Goal: Find specific page/section: Find specific page/section

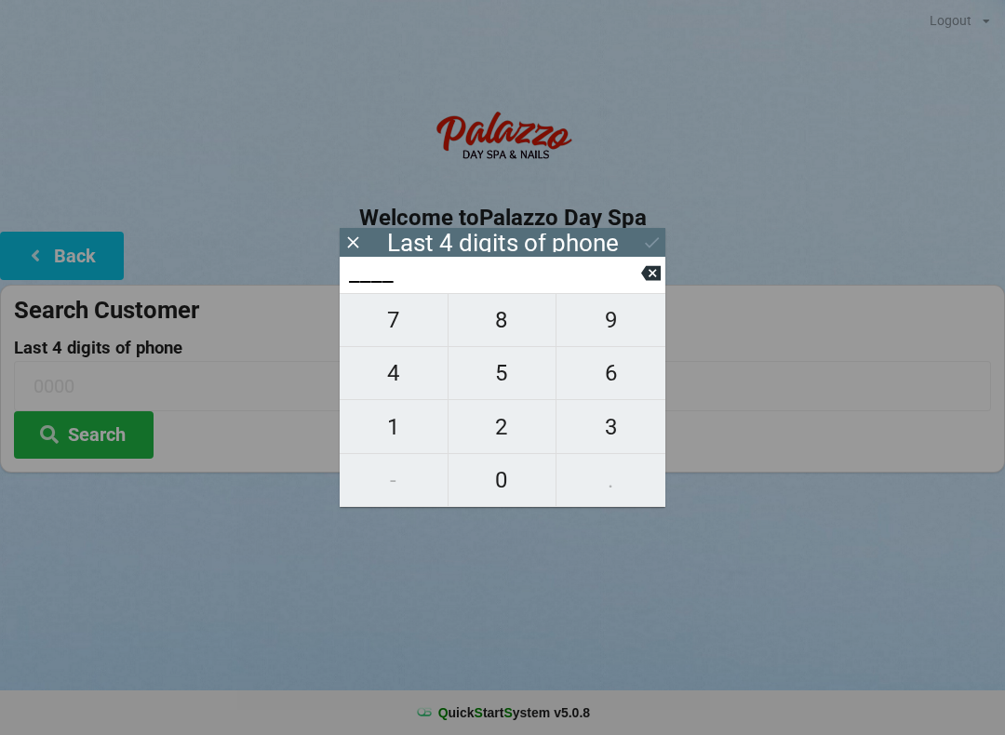
click at [607, 375] on span "6" at bounding box center [610, 373] width 109 height 39
type input "6___"
click at [613, 327] on span "9" at bounding box center [610, 320] width 109 height 39
type input "69__"
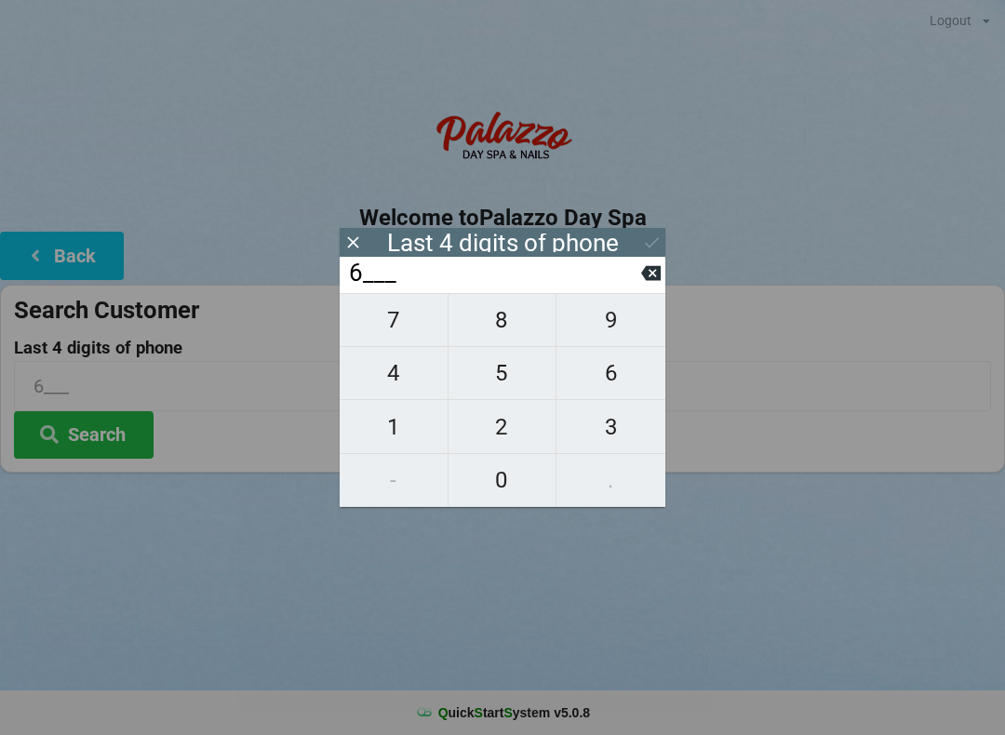
type input "69__"
click at [609, 436] on span "3" at bounding box center [610, 426] width 109 height 39
type input "693_"
click at [514, 430] on span "2" at bounding box center [502, 426] width 108 height 39
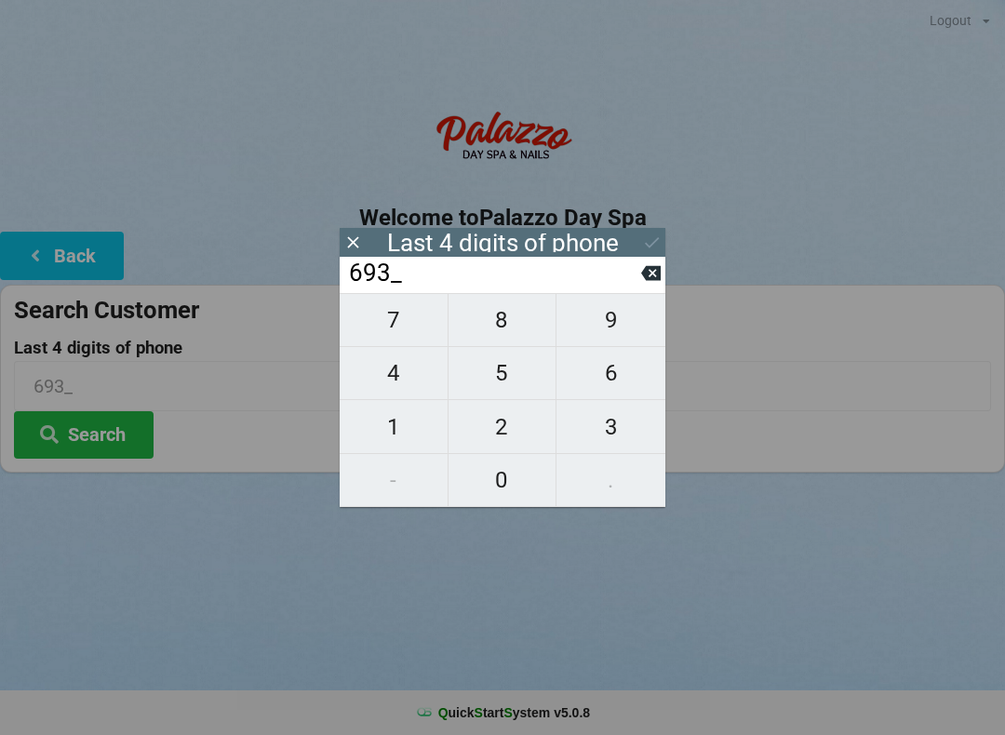
type input "6932"
click at [648, 286] on button at bounding box center [651, 272] width 20 height 25
type input "693_"
click at [394, 391] on span "4" at bounding box center [394, 373] width 108 height 39
type input "6934"
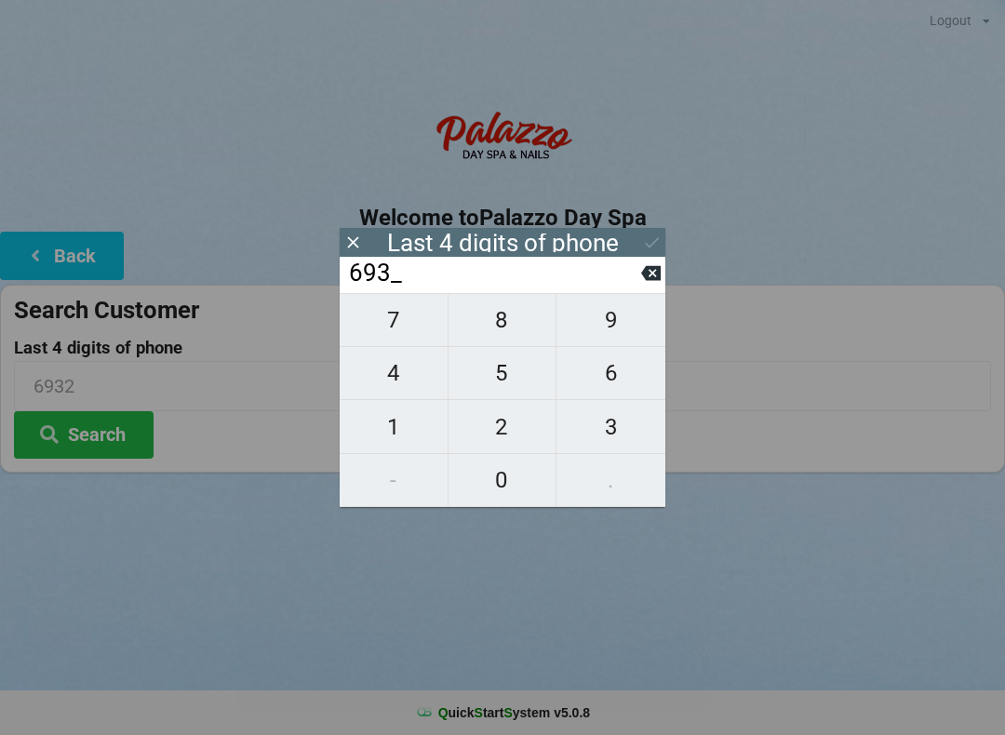
type input "6934"
click at [102, 444] on button "Search" at bounding box center [84, 434] width 140 height 47
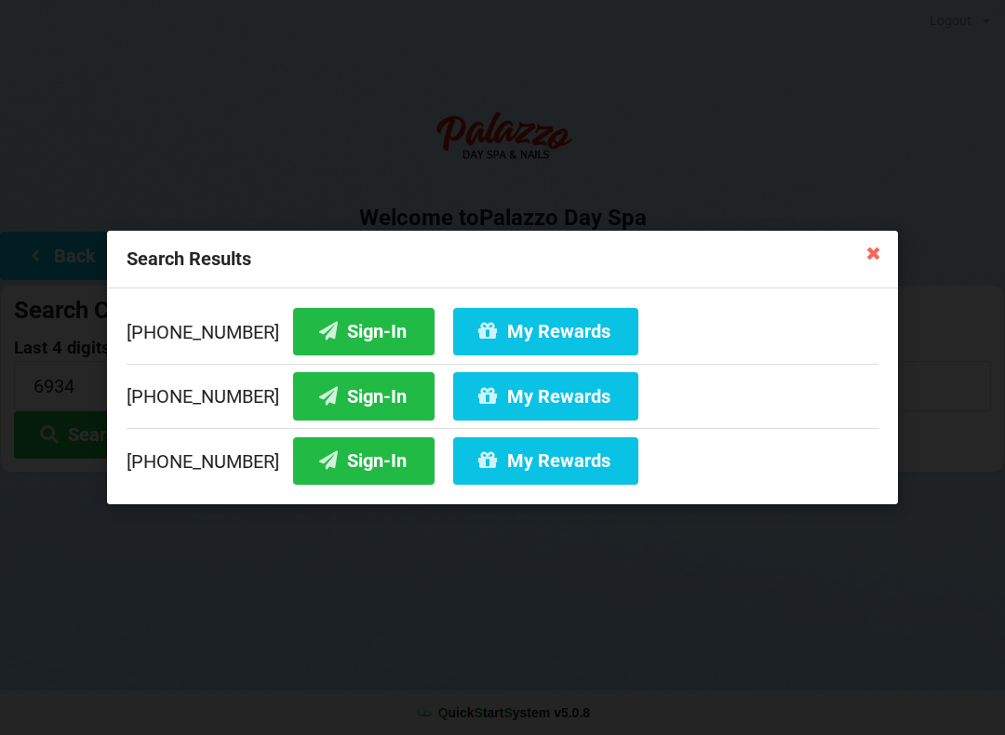
click at [539, 325] on button "My Rewards" at bounding box center [545, 331] width 185 height 47
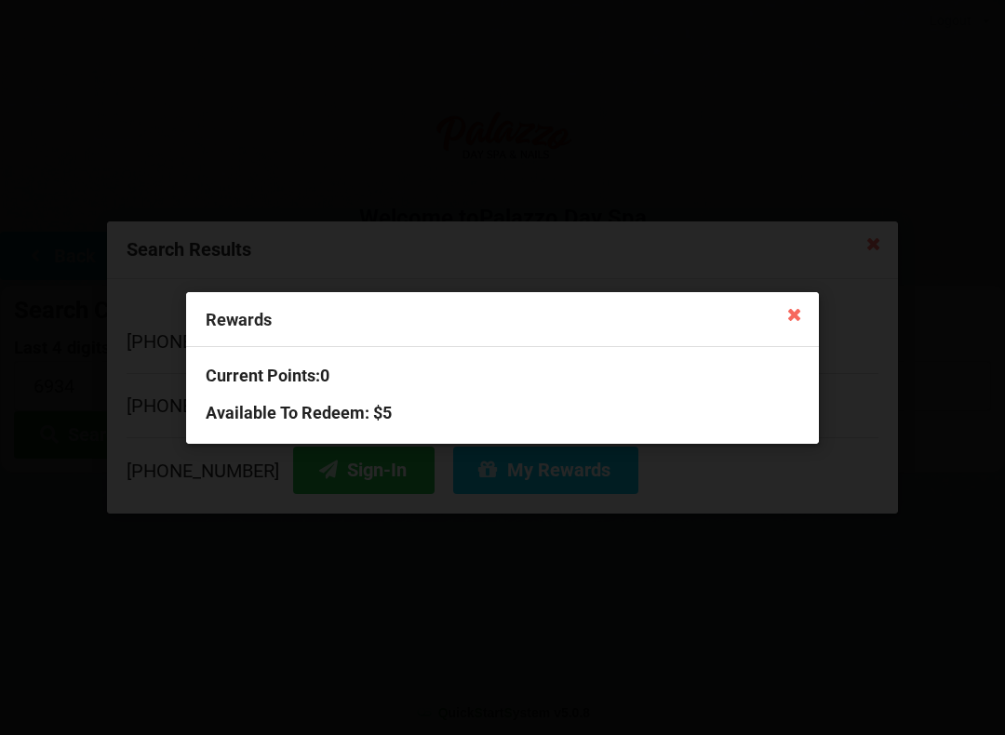
click at [798, 305] on icon at bounding box center [795, 314] width 30 height 30
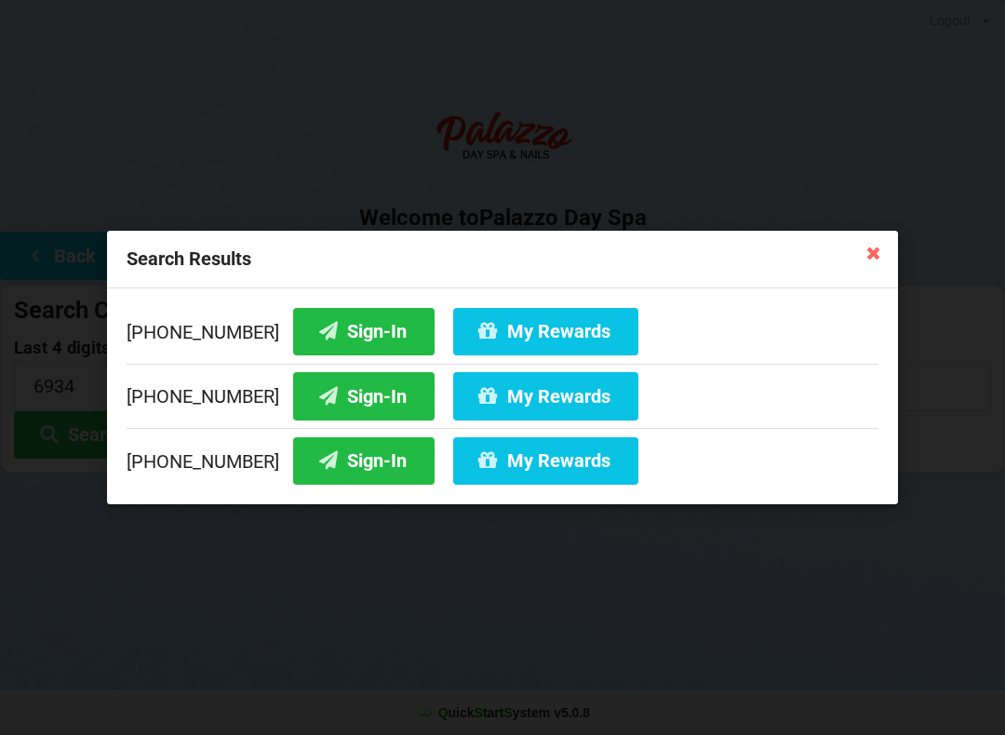
click at [352, 323] on button "Sign-In" at bounding box center [363, 331] width 141 height 47
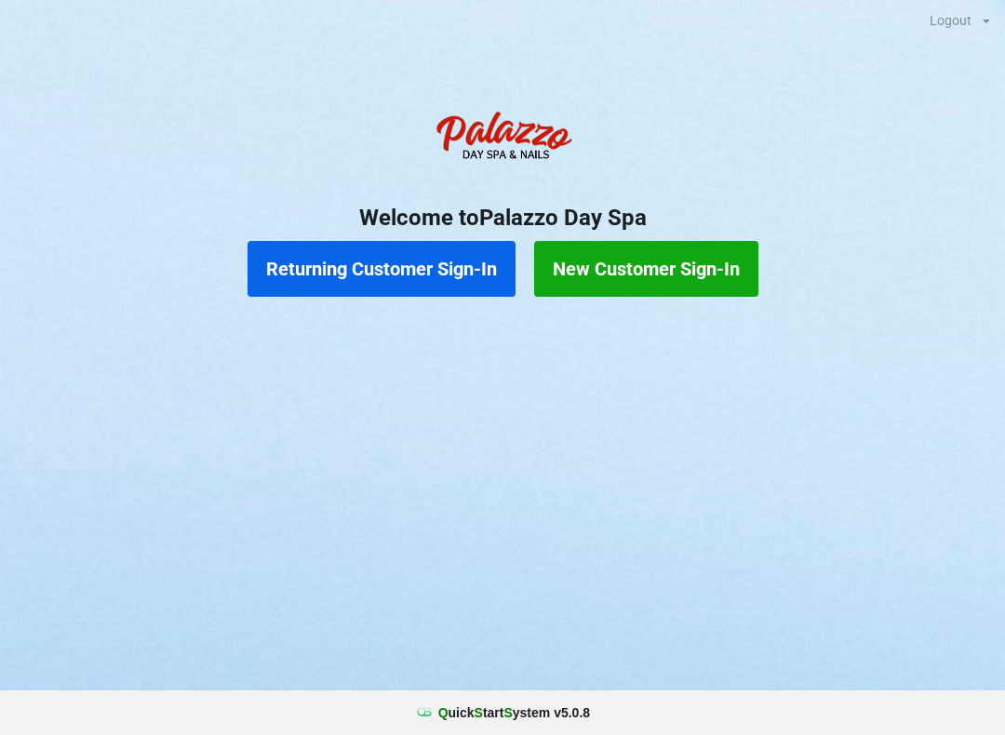
click at [352, 271] on button "Returning Customer Sign-In" at bounding box center [381, 269] width 268 height 56
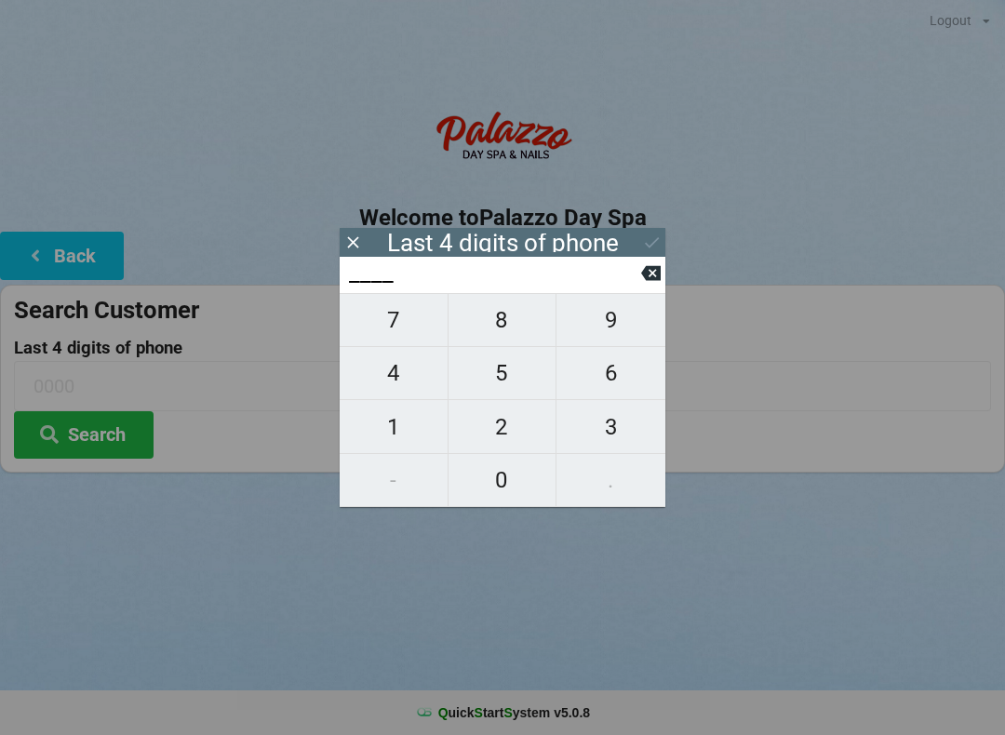
click at [491, 421] on span "2" at bounding box center [502, 426] width 108 height 39
type input "2___"
click at [416, 430] on span "1" at bounding box center [394, 426] width 108 height 39
type input "21__"
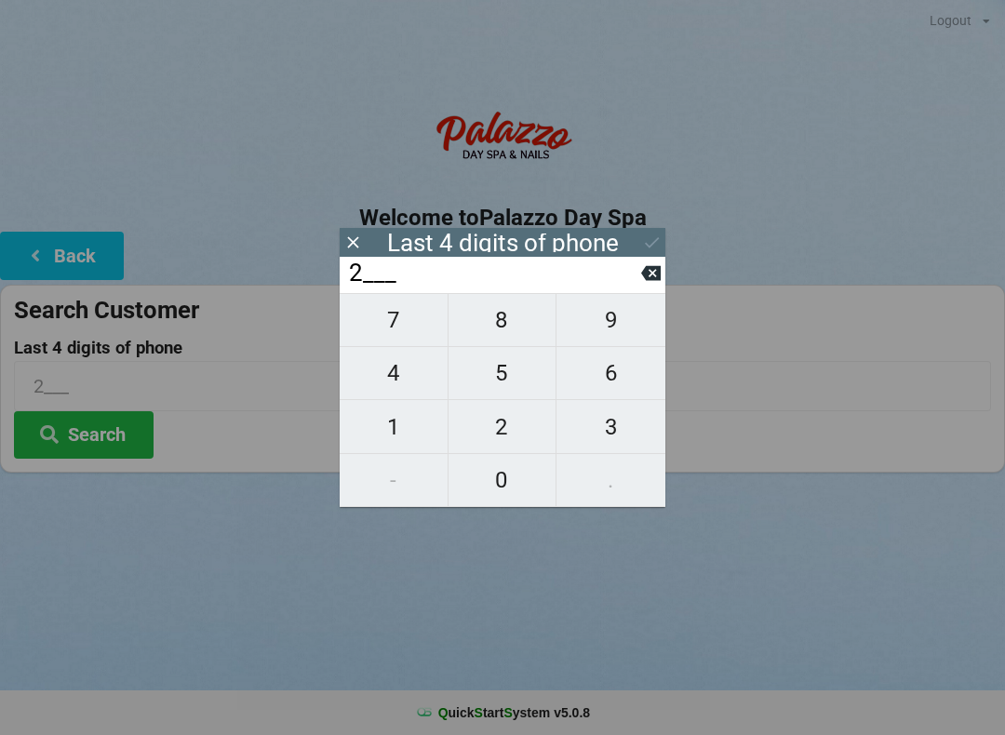
type input "21__"
click at [393, 332] on span "7" at bounding box center [394, 320] width 108 height 39
type input "217_"
click at [495, 324] on span "8" at bounding box center [502, 320] width 108 height 39
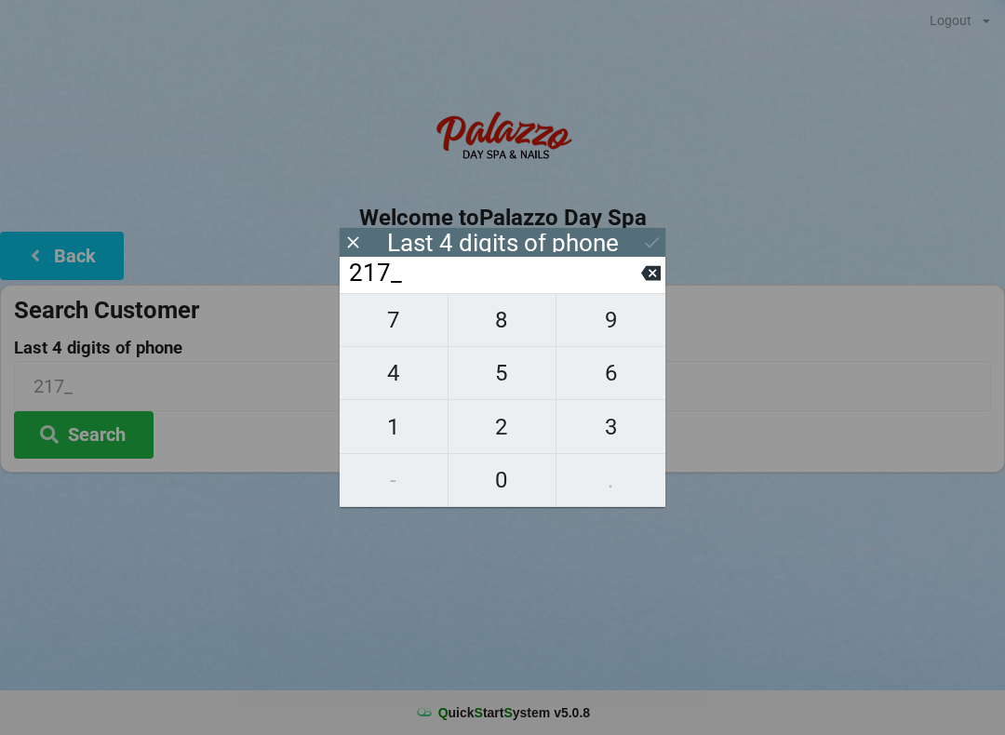
type input "2178"
click at [650, 243] on icon at bounding box center [652, 243] width 20 height 20
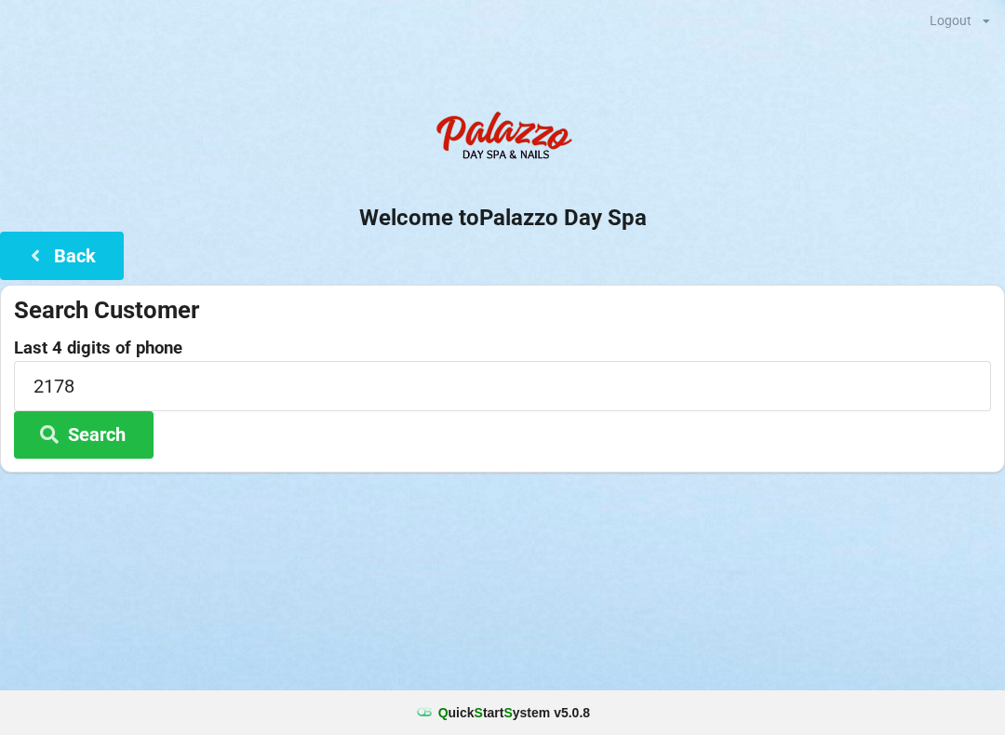
click at [112, 430] on button "Search" at bounding box center [84, 434] width 140 height 47
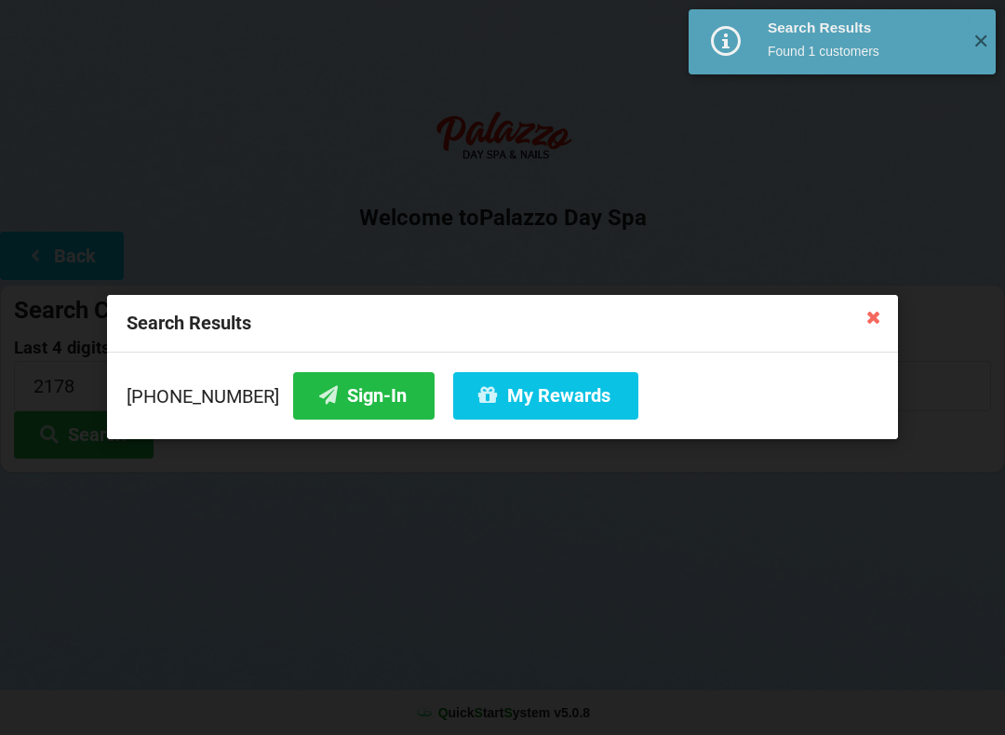
click at [484, 375] on button "My Rewards" at bounding box center [545, 395] width 185 height 47
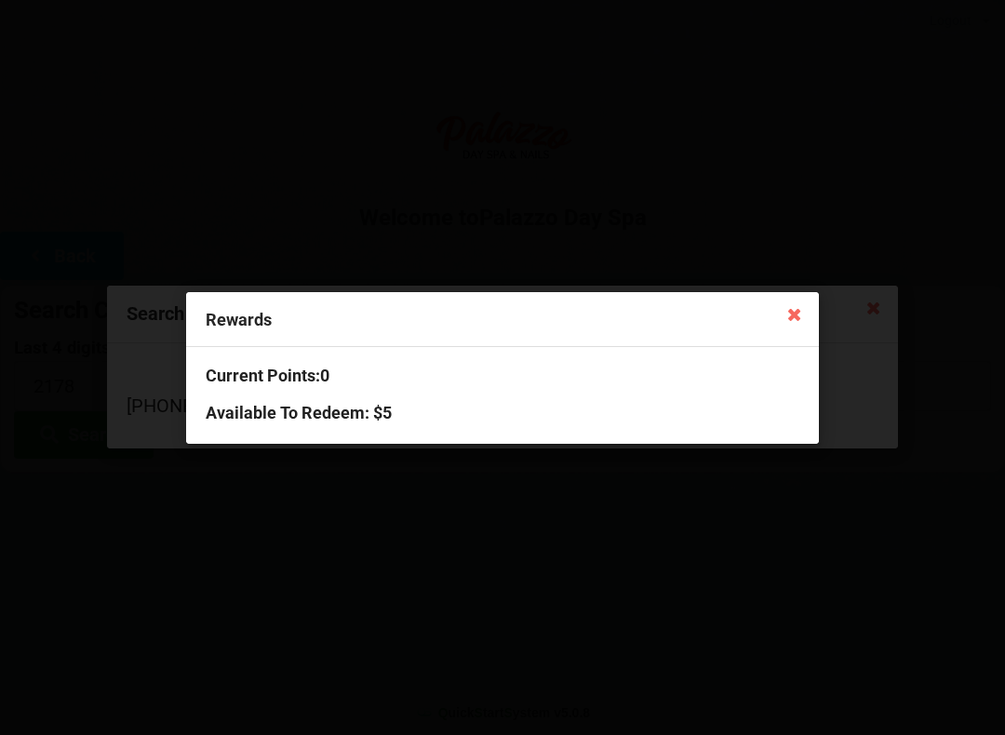
click at [791, 327] on icon at bounding box center [795, 314] width 30 height 30
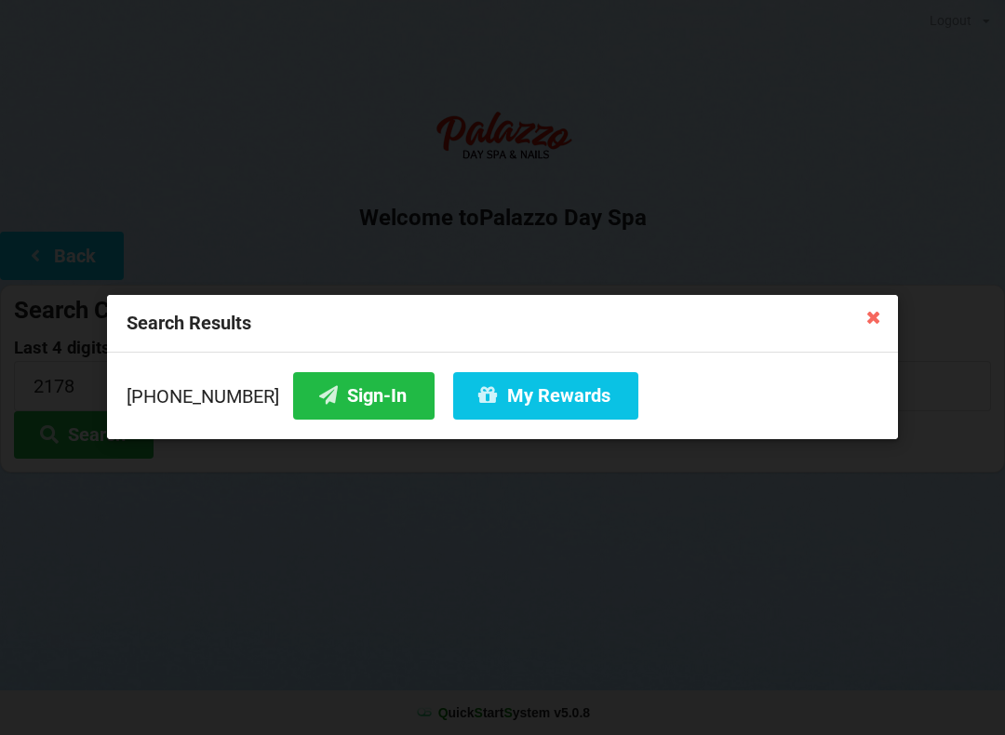
click at [789, 313] on div "Search Results" at bounding box center [502, 324] width 791 height 58
click at [888, 304] on icon at bounding box center [874, 316] width 30 height 30
